Goal: Navigation & Orientation: Find specific page/section

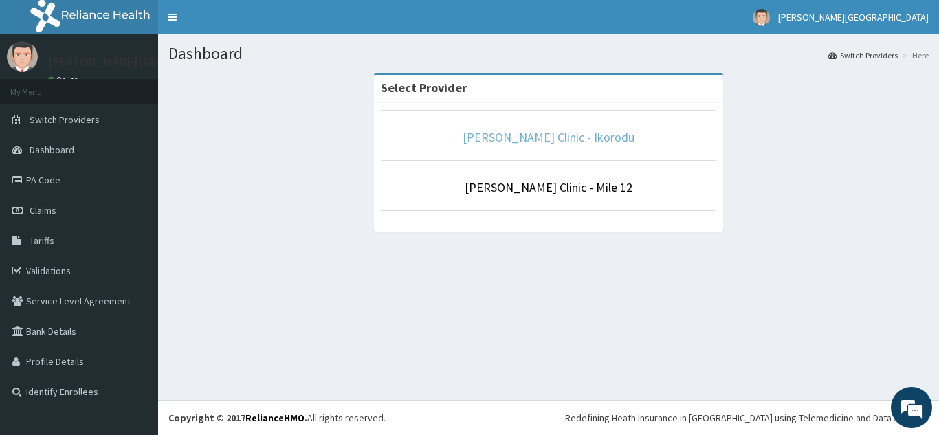
click at [524, 141] on link "[PERSON_NAME] Clinic - Ikorodu" at bounding box center [549, 137] width 172 height 16
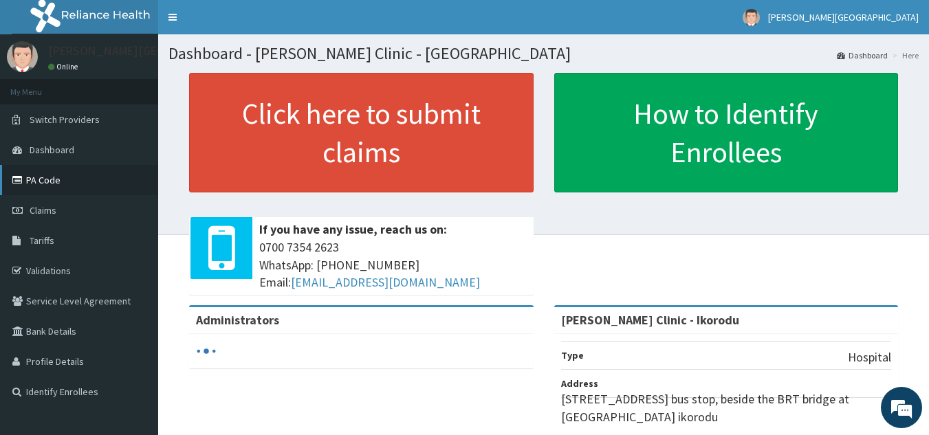
click at [60, 175] on link "PA Code" at bounding box center [79, 180] width 158 height 30
